Goal: Information Seeking & Learning: Learn about a topic

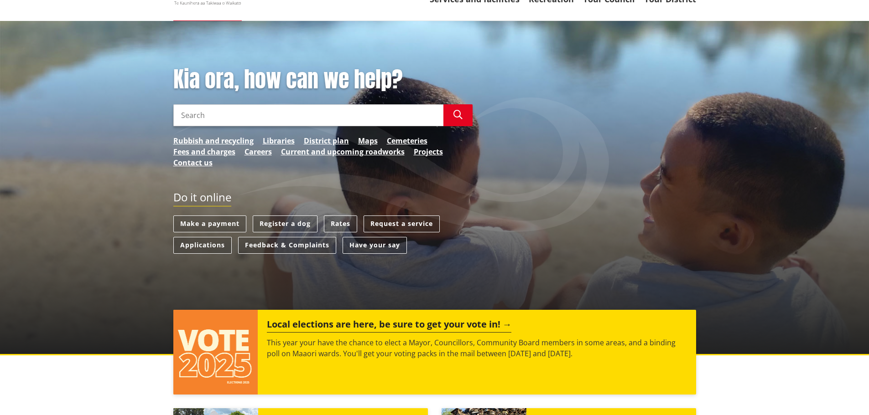
scroll to position [274, 0]
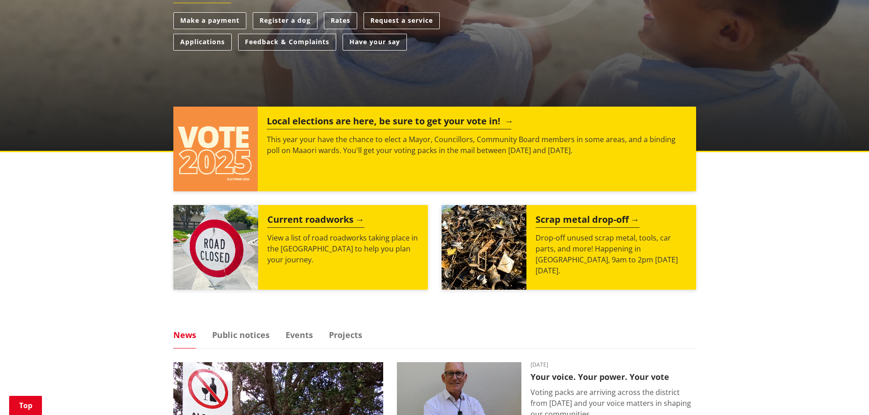
click at [337, 140] on p "This year your have the chance to elect a Mayor, Councillors, Community Board m…" at bounding box center [477, 145] width 420 height 22
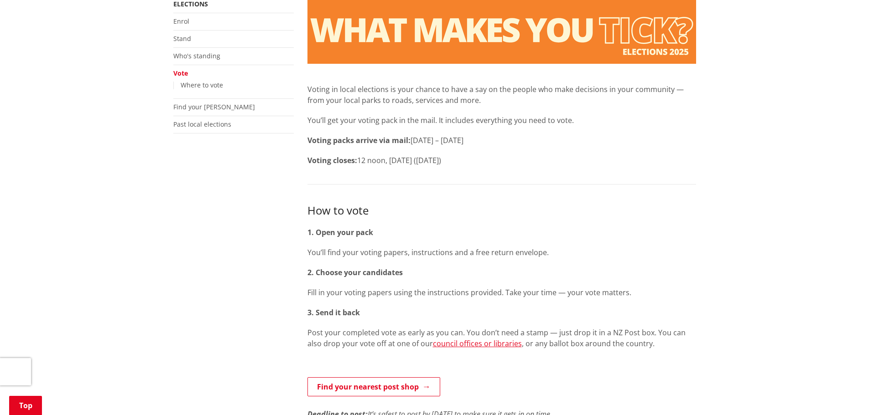
scroll to position [46, 0]
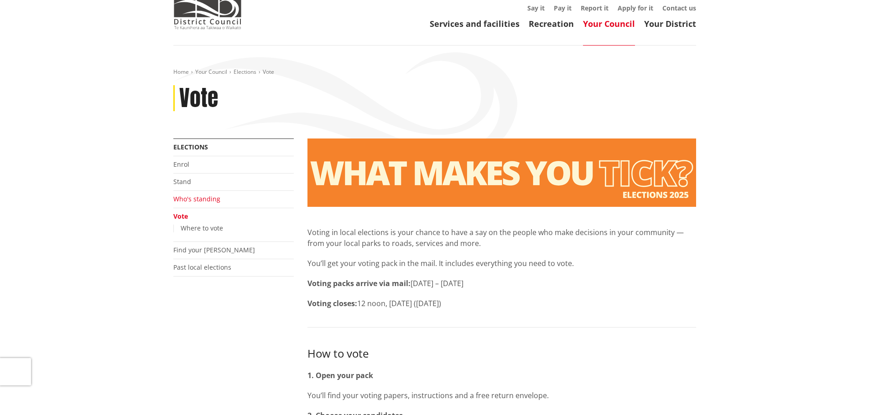
click at [209, 198] on link "Who's standing" at bounding box center [196, 199] width 47 height 9
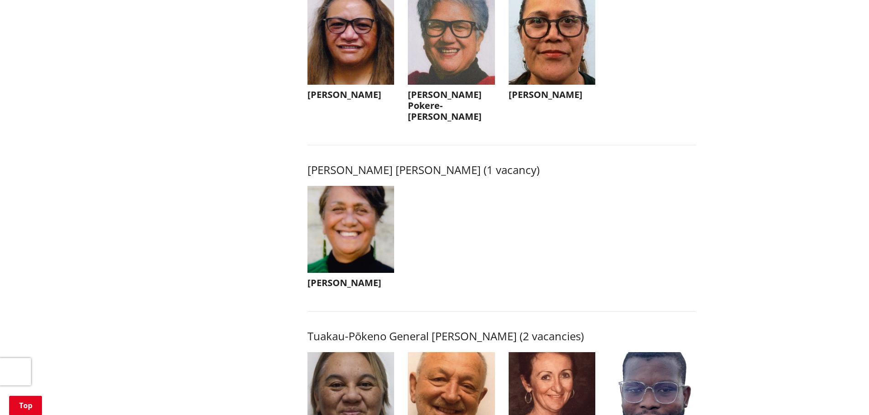
scroll to position [1277, 0]
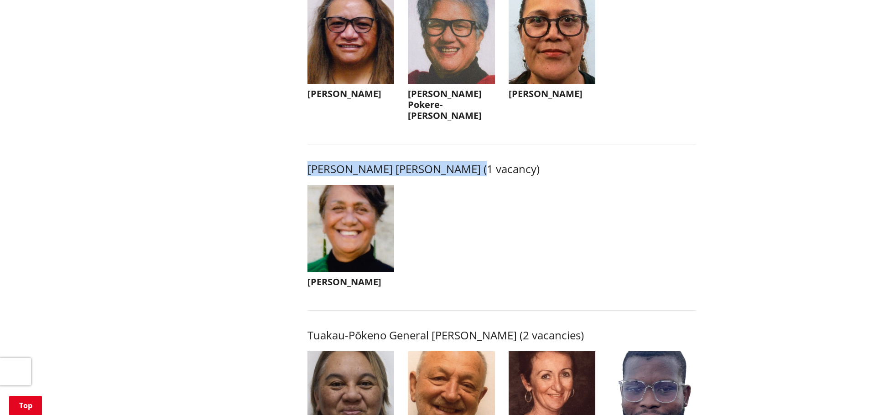
drag, startPoint x: 309, startPoint y: 168, endPoint x: 471, endPoint y: 170, distance: 161.9
click at [471, 170] on h3 "[PERSON_NAME] [PERSON_NAME] (1 vacancy)" at bounding box center [501, 169] width 389 height 13
copy h3 "[PERSON_NAME] Takiwaa [PERSON_NAME]"
